Goal: Task Accomplishment & Management: Manage account settings

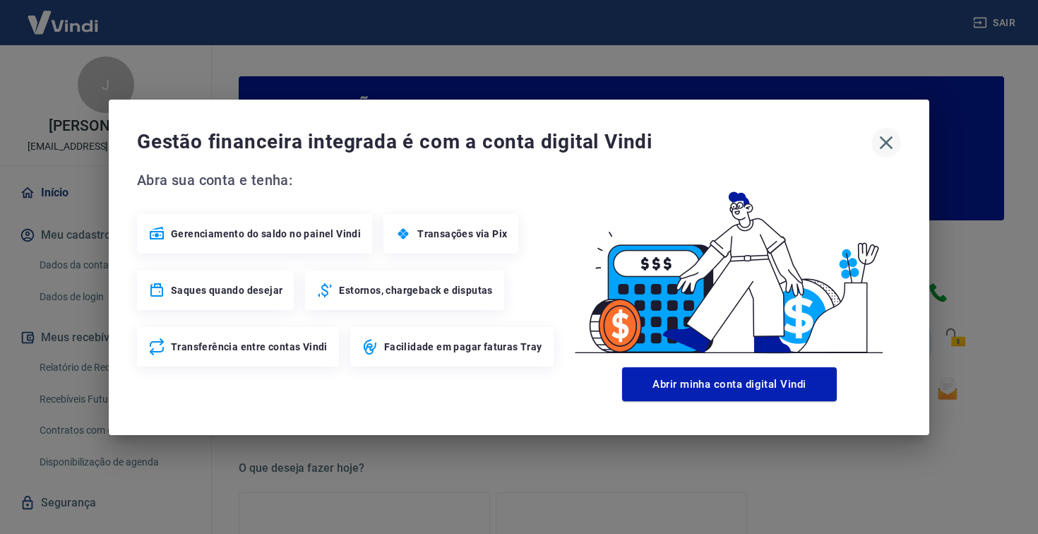
click at [889, 136] on icon "button" at bounding box center [886, 142] width 23 height 23
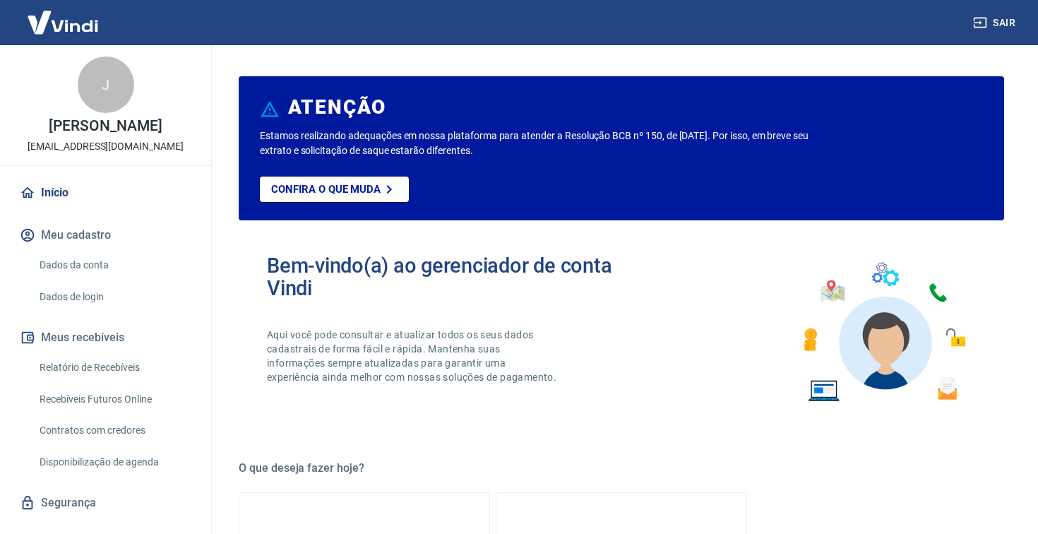
scroll to position [27, 0]
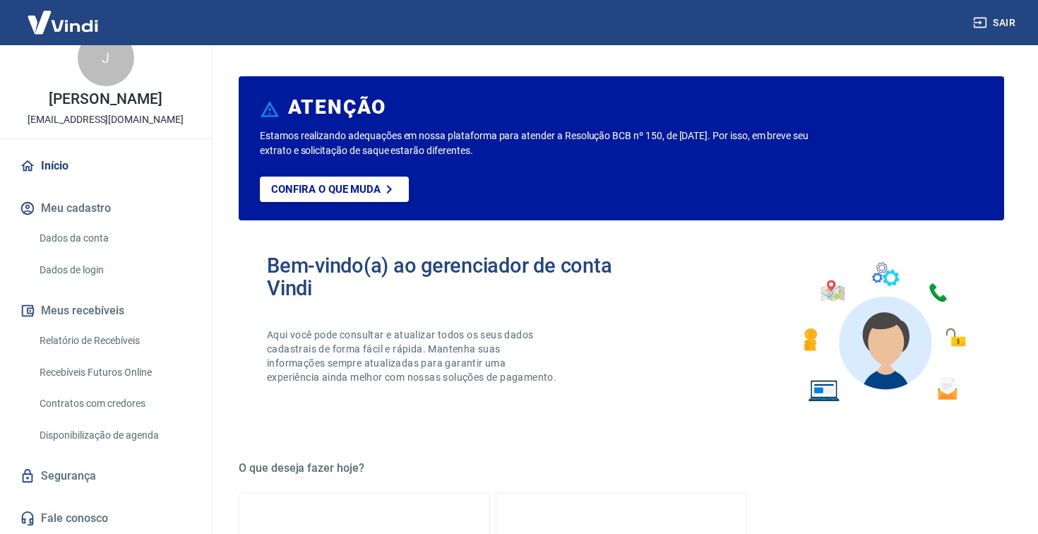
click at [76, 340] on link "Relatório de Recebíveis" at bounding box center [114, 340] width 160 height 29
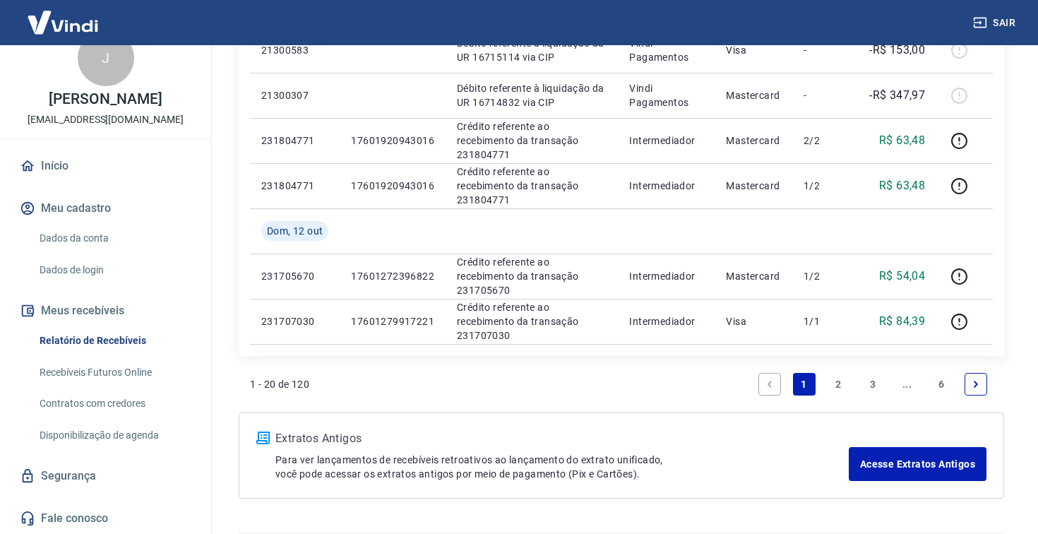
scroll to position [1072, 0]
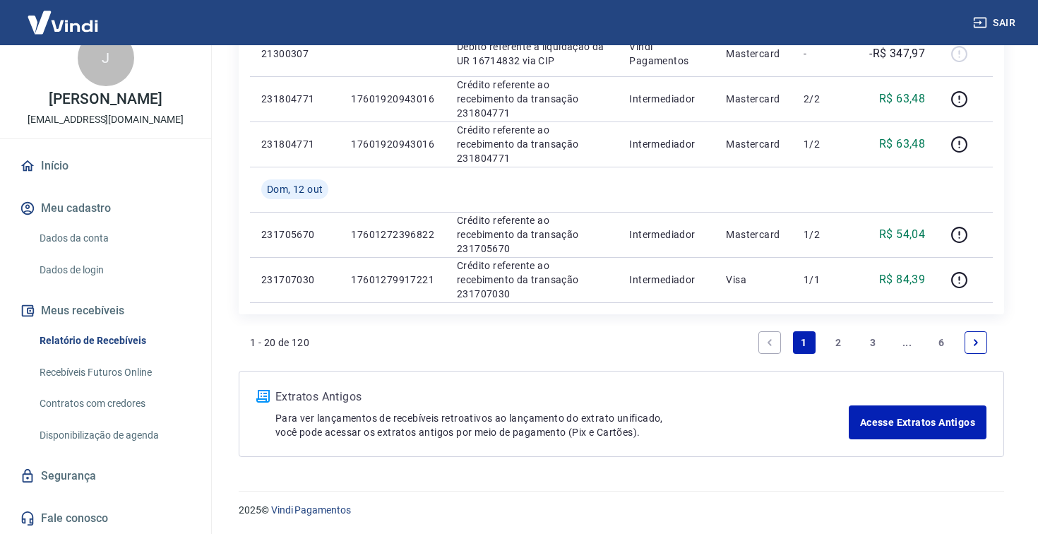
click at [126, 372] on link "Recebíveis Futuros Online" at bounding box center [114, 372] width 160 height 29
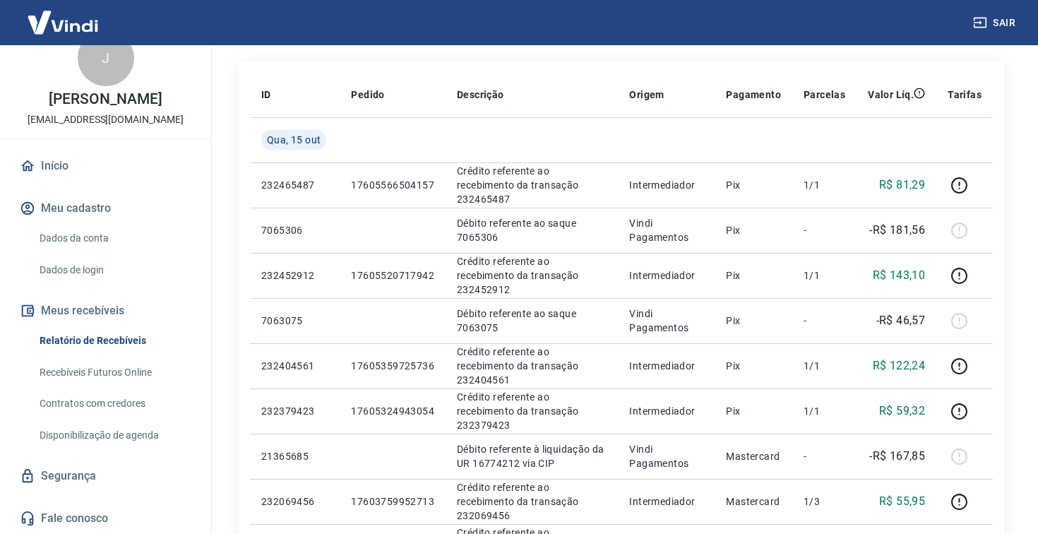
scroll to position [170, 0]
click at [87, 310] on button "Meus recebíveis" at bounding box center [105, 310] width 177 height 31
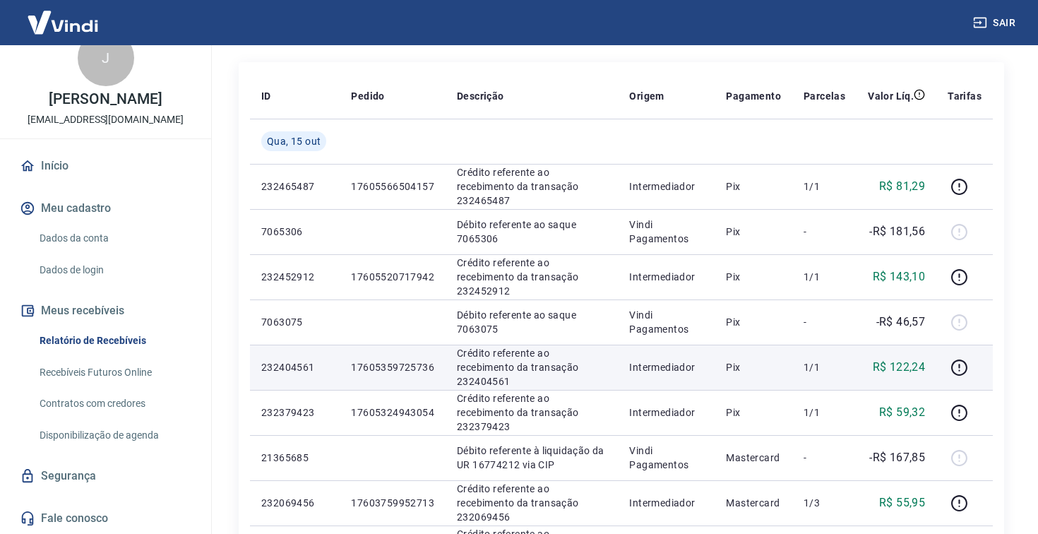
scroll to position [0, 0]
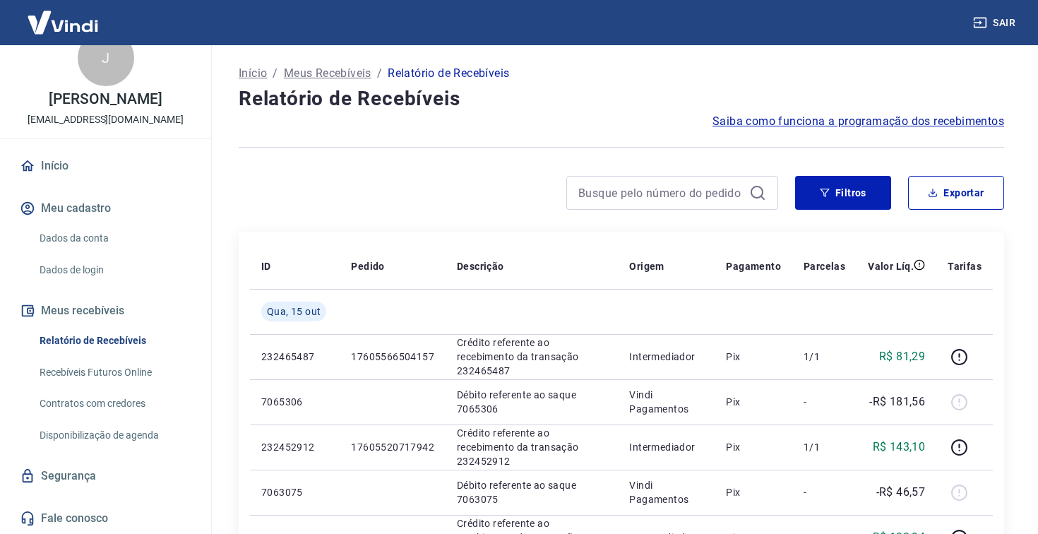
click at [1000, 21] on button "Sair" at bounding box center [996, 23] width 51 height 26
